Goal: Download file/media

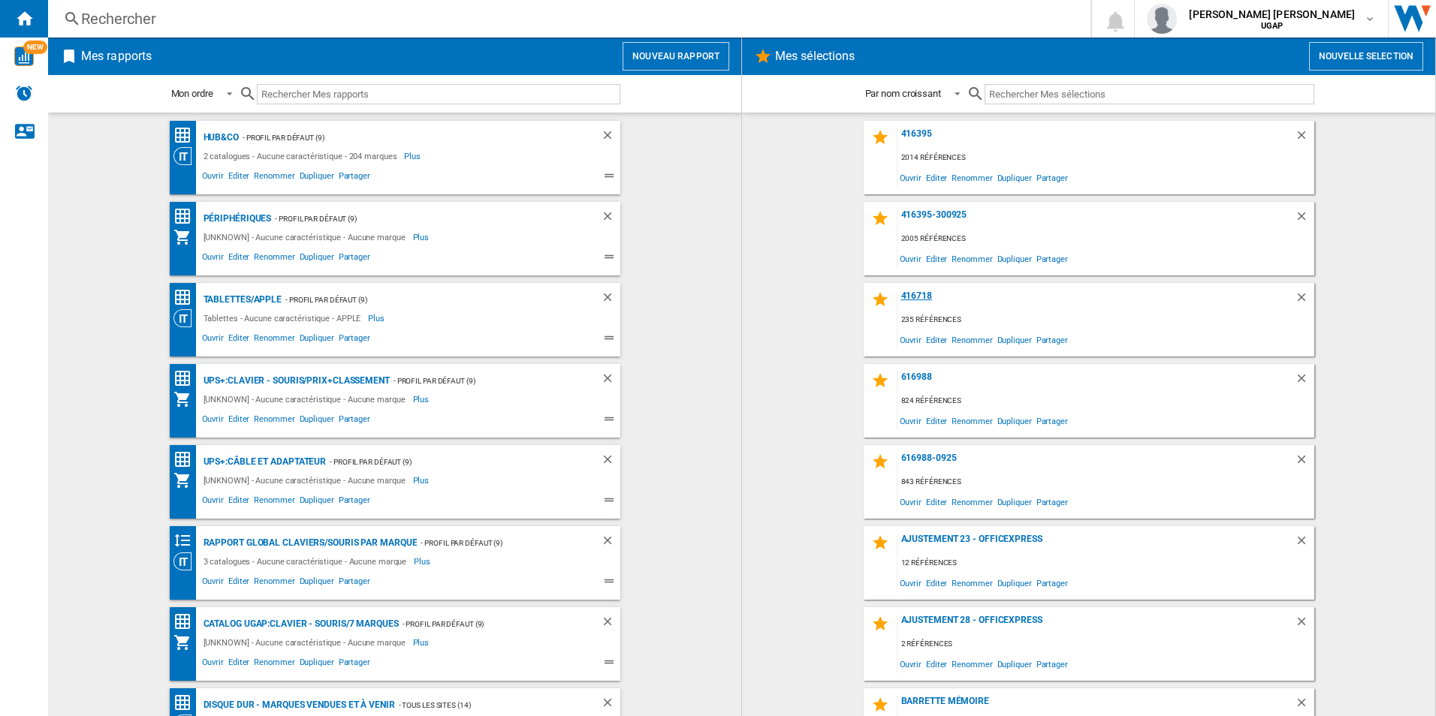
click at [918, 293] on div "416718" at bounding box center [1095, 301] width 397 height 20
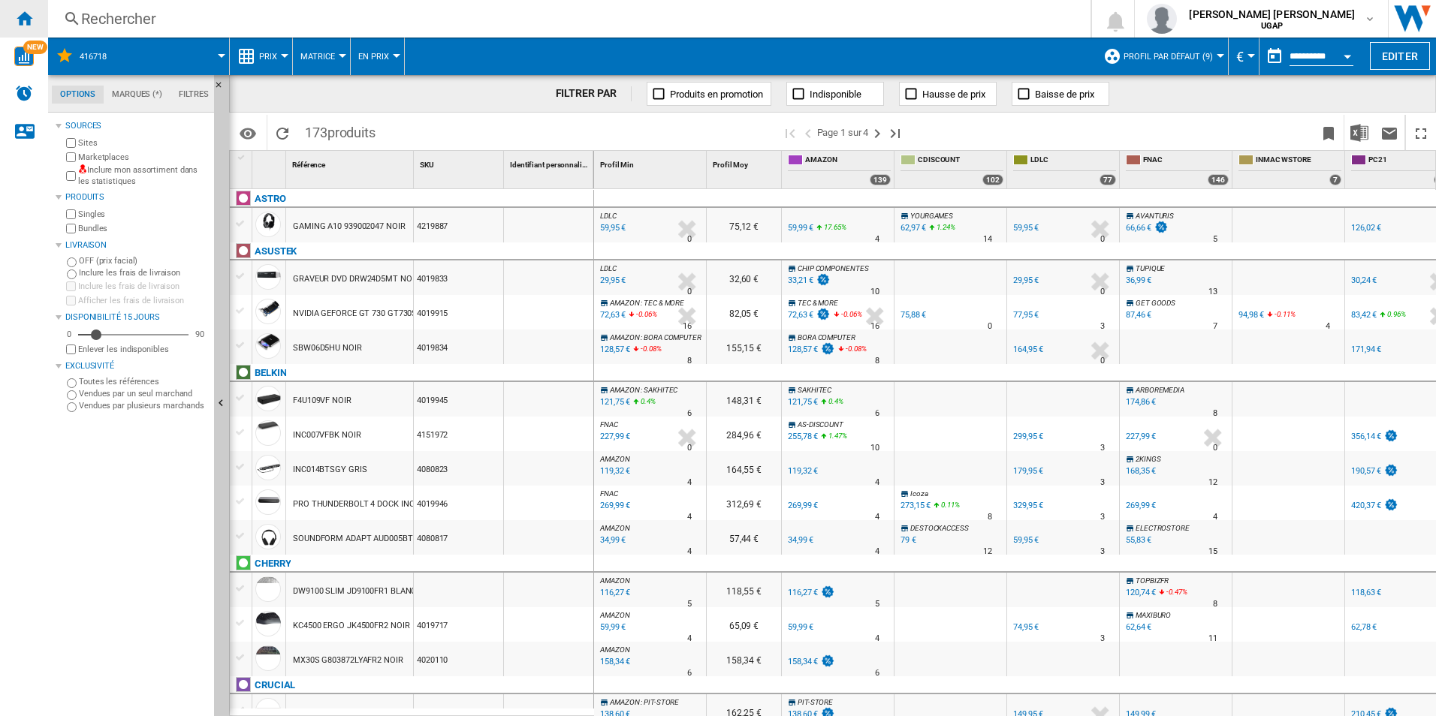
click at [18, 16] on ng-md-icon "Accueil" at bounding box center [24, 18] width 18 height 18
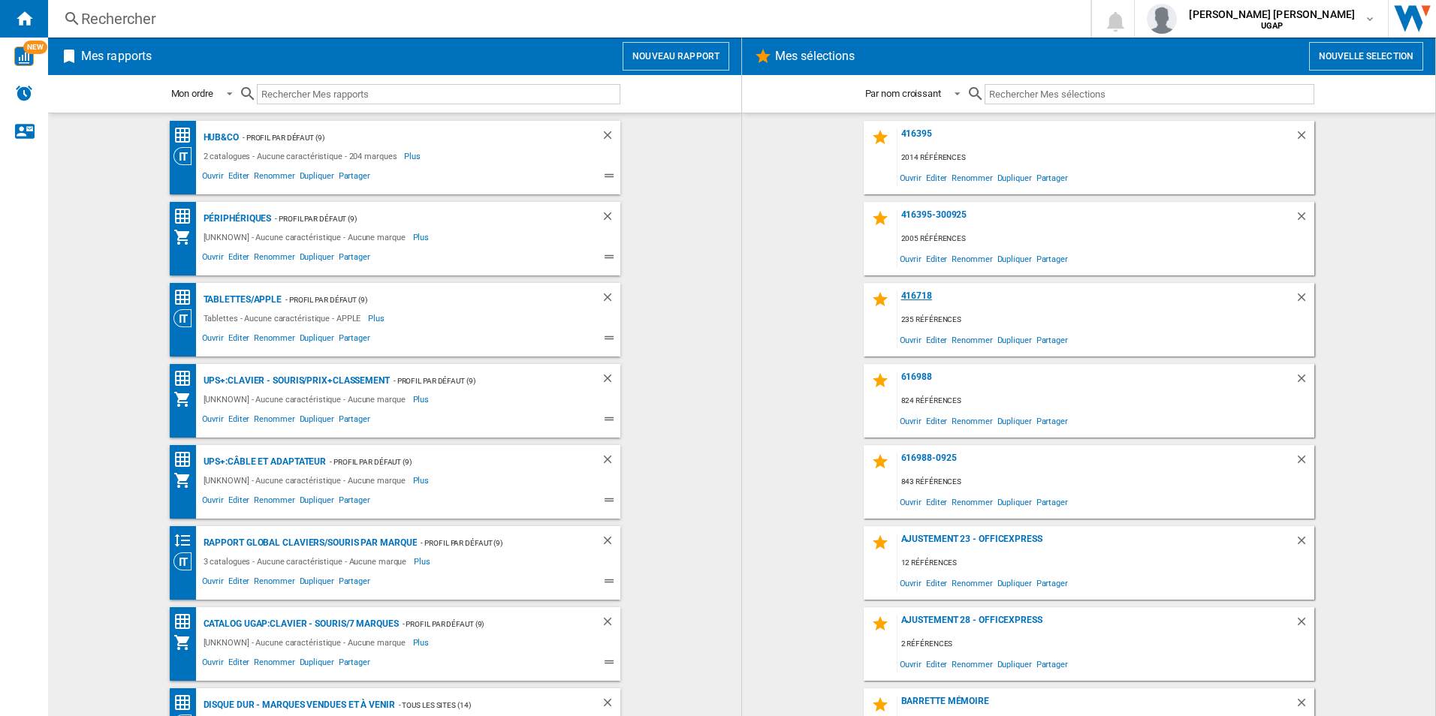
click at [926, 294] on div "416718" at bounding box center [1095, 301] width 397 height 20
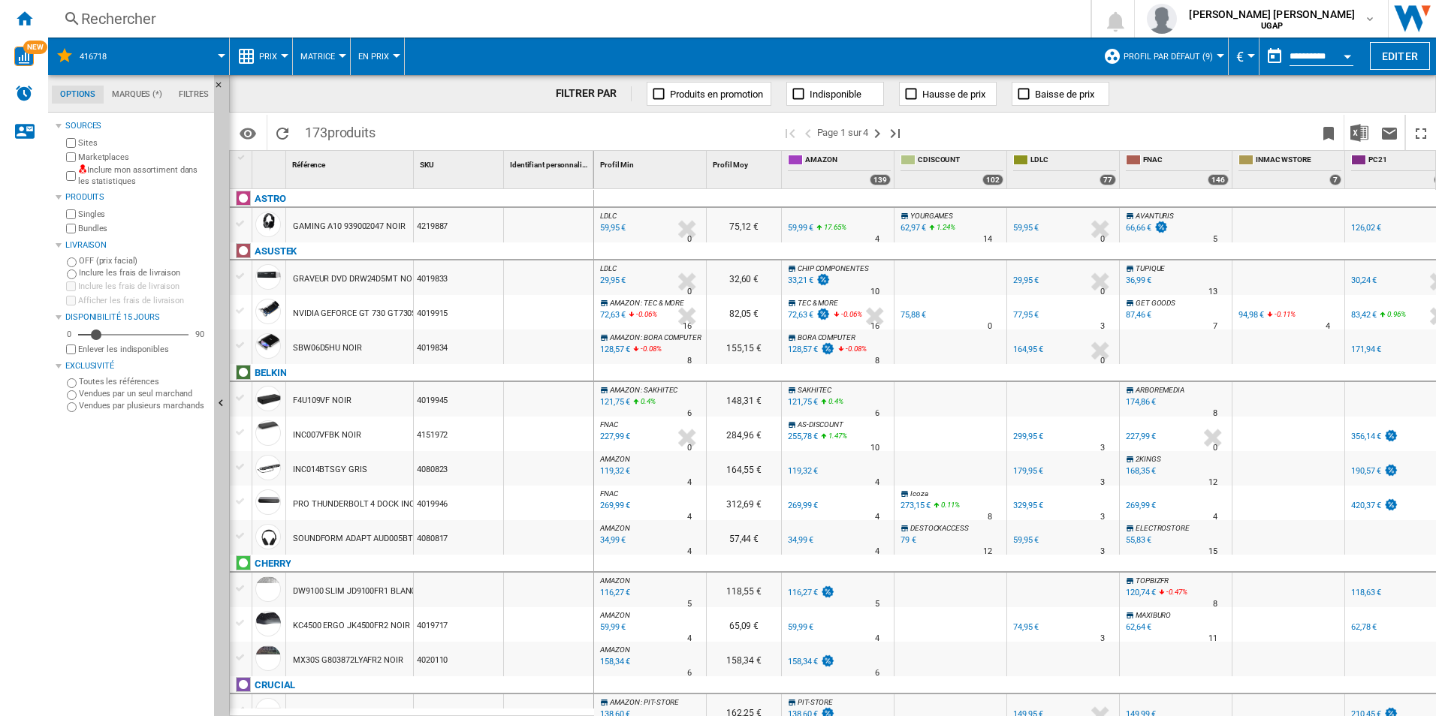
click at [89, 175] on label "Inclure mon assortiment dans les statistiques" at bounding box center [143, 175] width 130 height 23
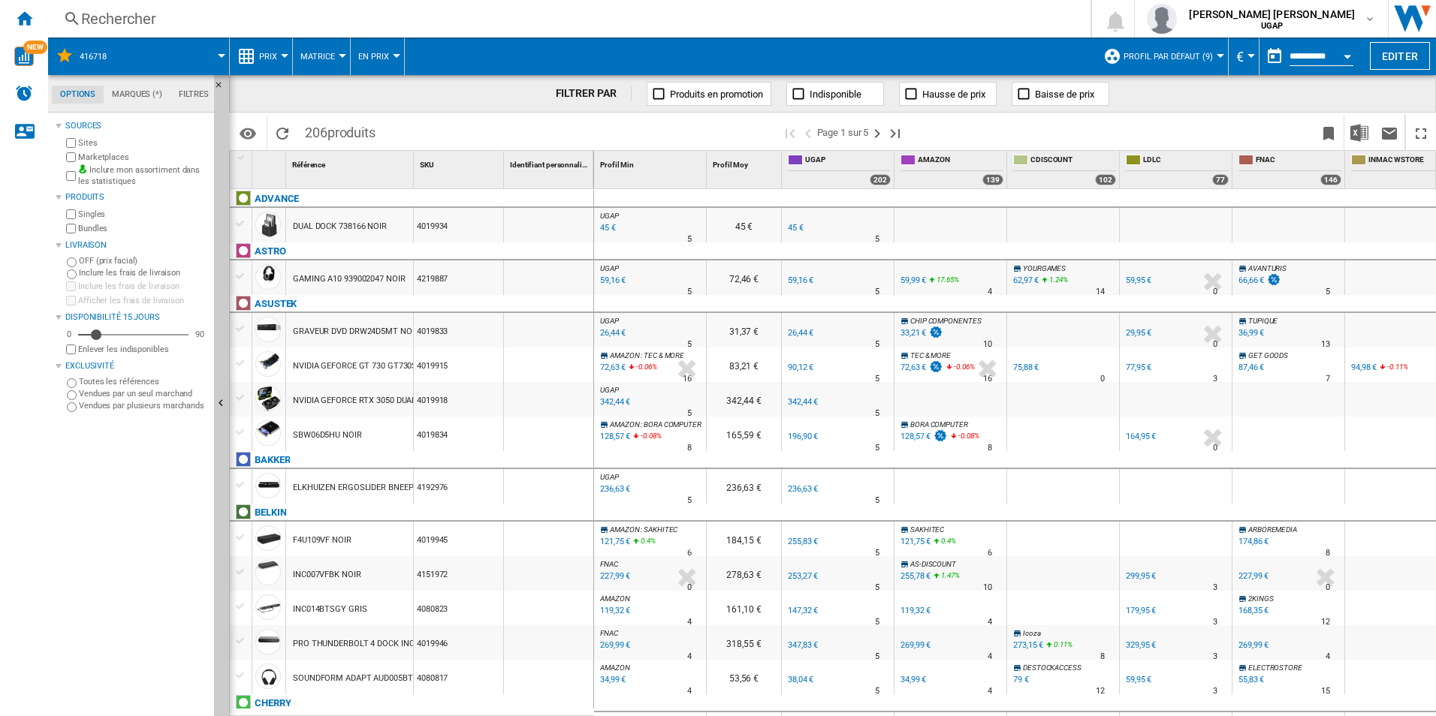
click at [127, 402] on label "Vendues par plusieurs marchands" at bounding box center [143, 405] width 129 height 11
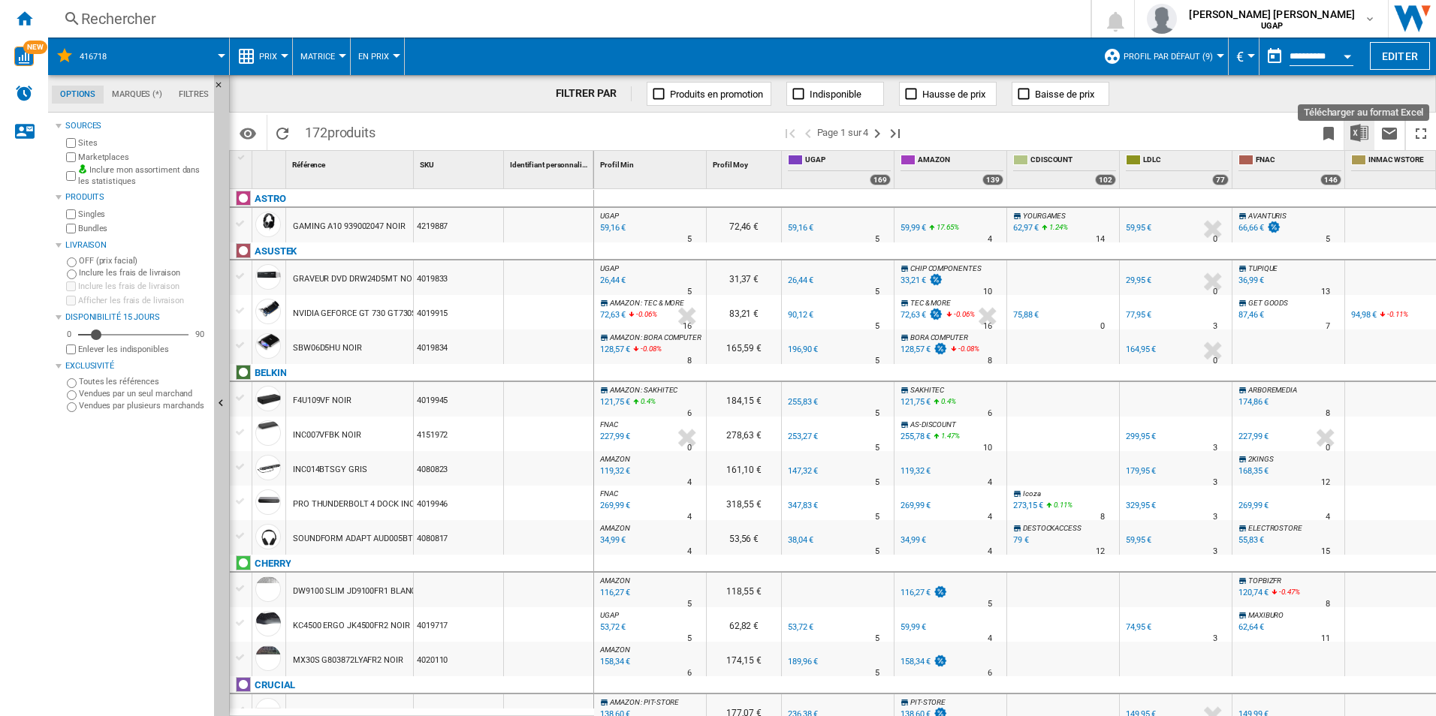
click at [1362, 133] on img "Télécharger au format Excel" at bounding box center [1359, 133] width 18 height 18
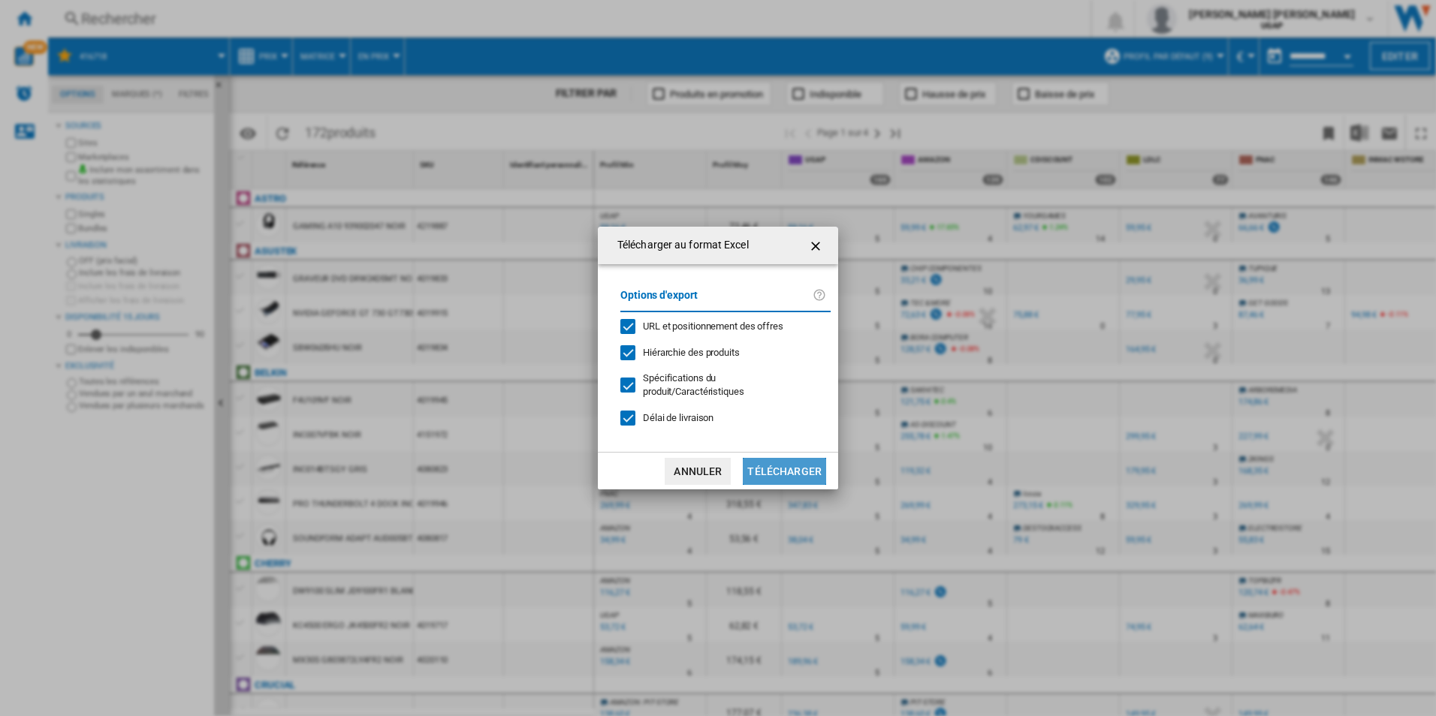
click at [790, 475] on button "Télécharger" at bounding box center [784, 471] width 83 height 27
